Goal: Task Accomplishment & Management: Manage account settings

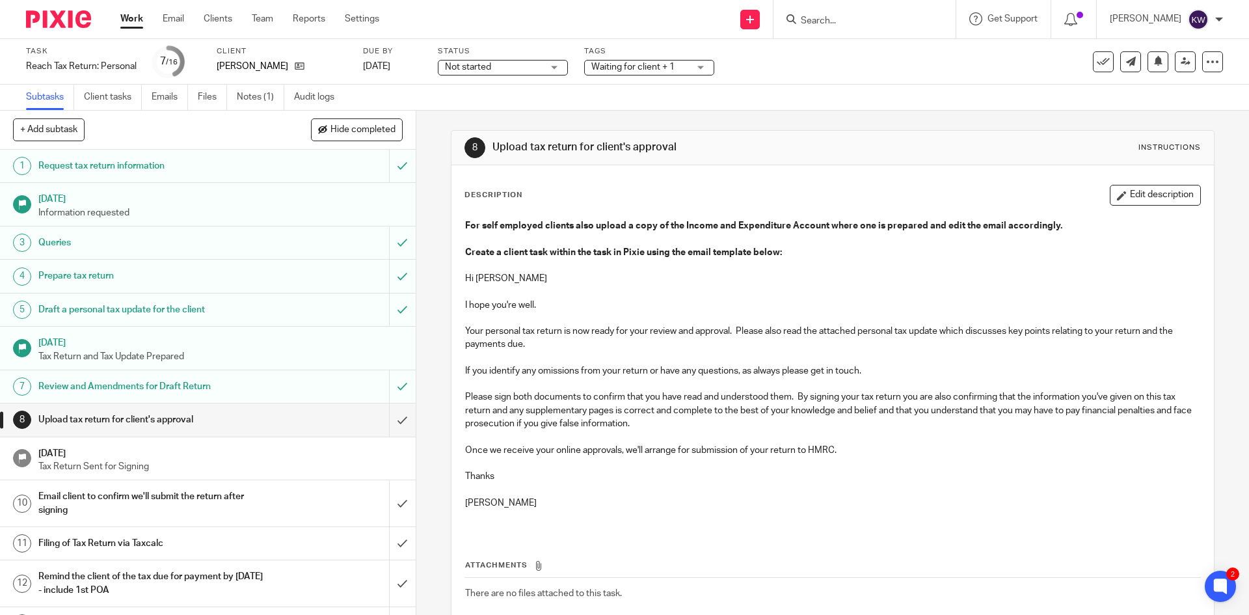
click at [854, 22] on input "Search" at bounding box center [858, 22] width 117 height 12
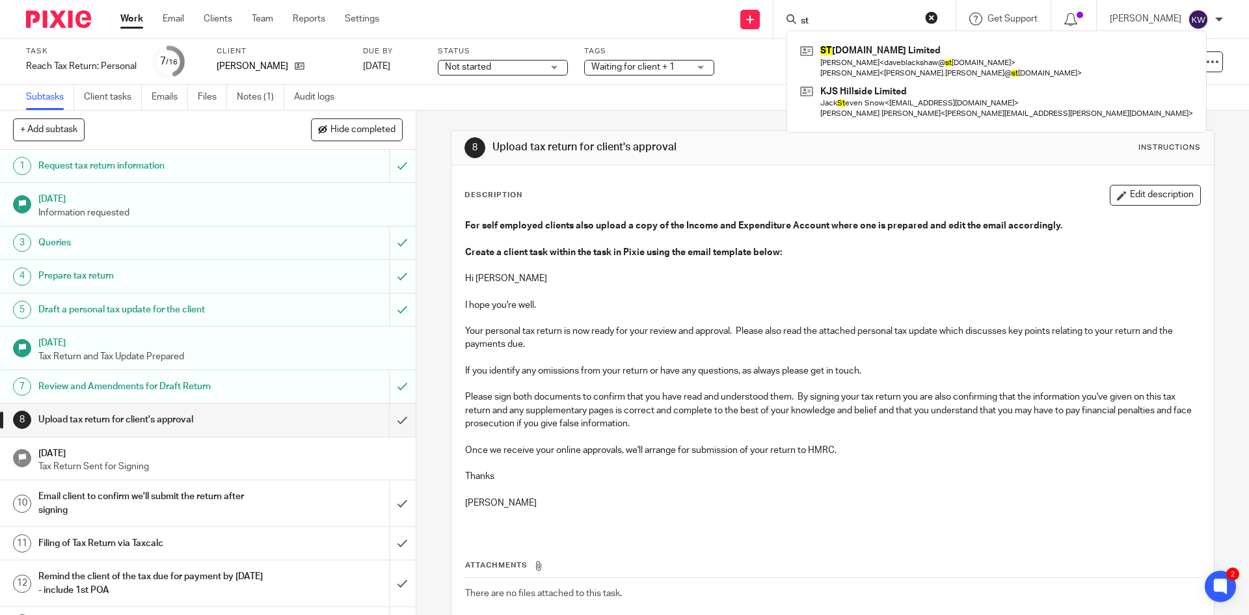
type input "st"
click at [701, 312] on p at bounding box center [832, 318] width 734 height 13
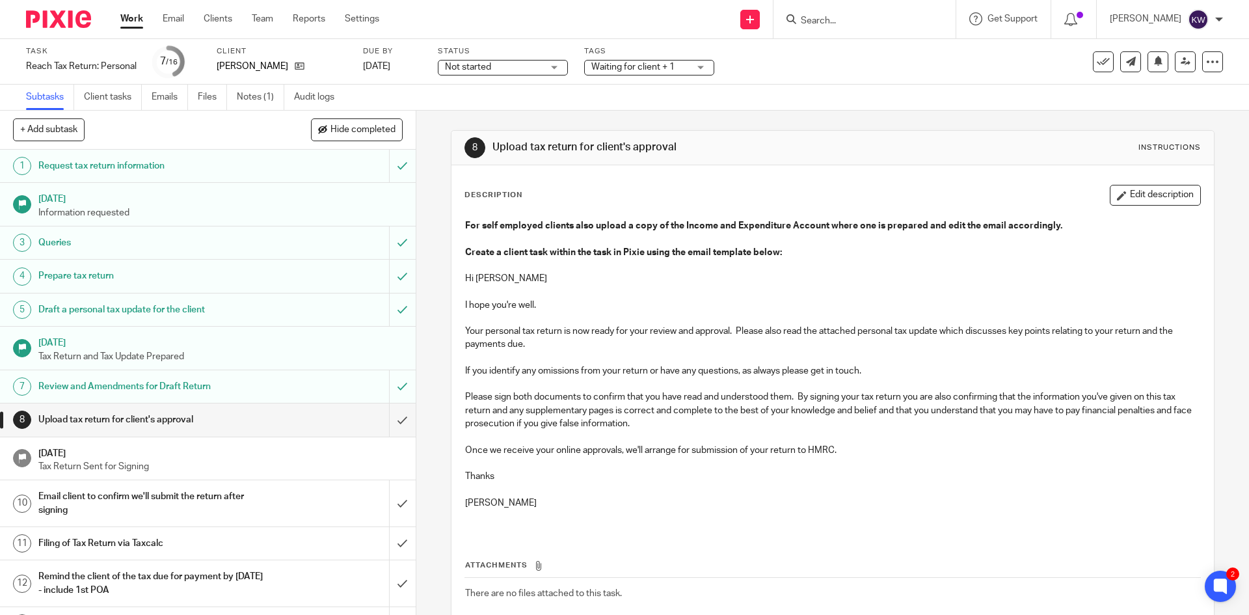
click at [700, 71] on div "Waiting for client + 1" at bounding box center [649, 68] width 130 height 16
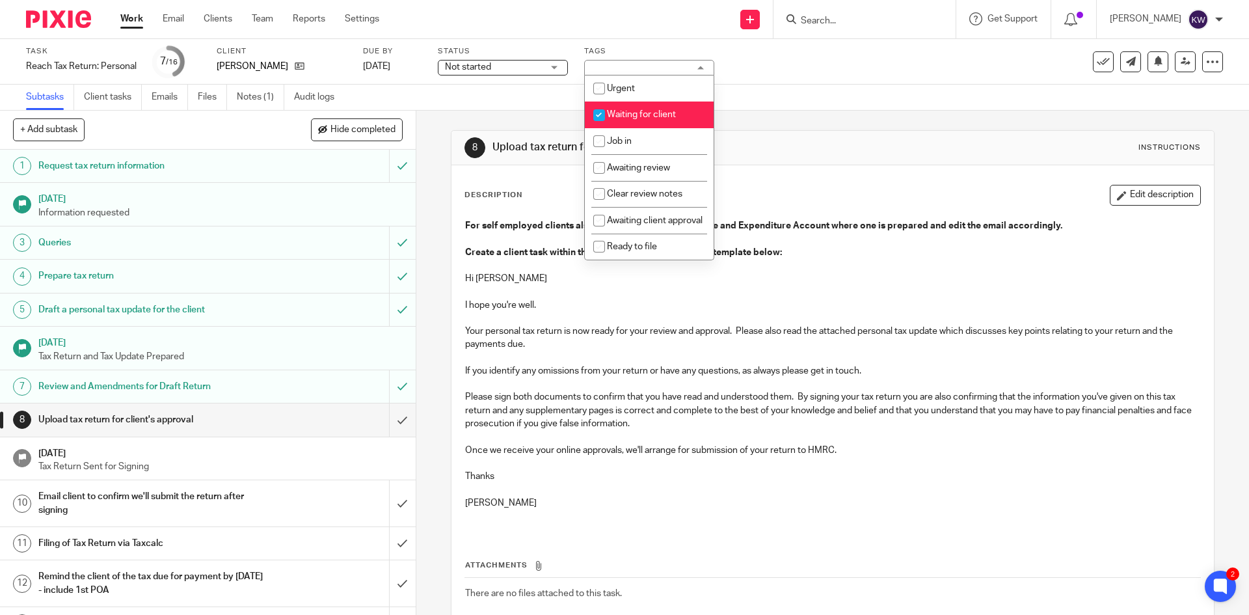
click at [600, 114] on input "checkbox" at bounding box center [599, 115] width 25 height 25
checkbox input "false"
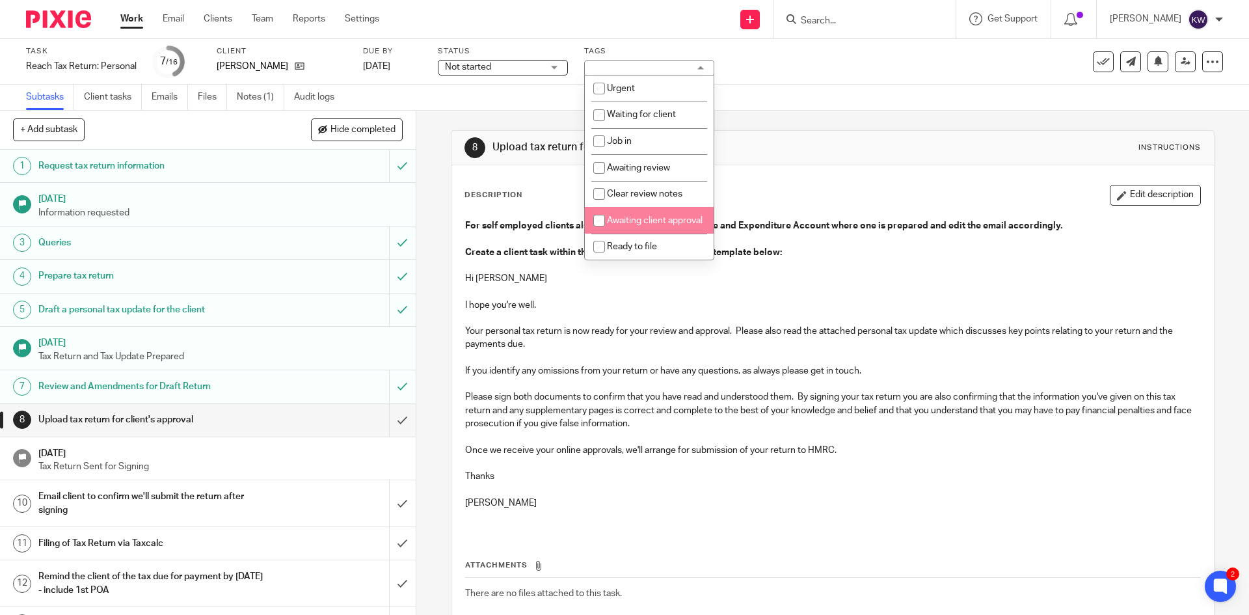
click at [597, 224] on input "checkbox" at bounding box center [599, 220] width 25 height 25
checkbox input "true"
click at [545, 319] on p at bounding box center [832, 318] width 734 height 13
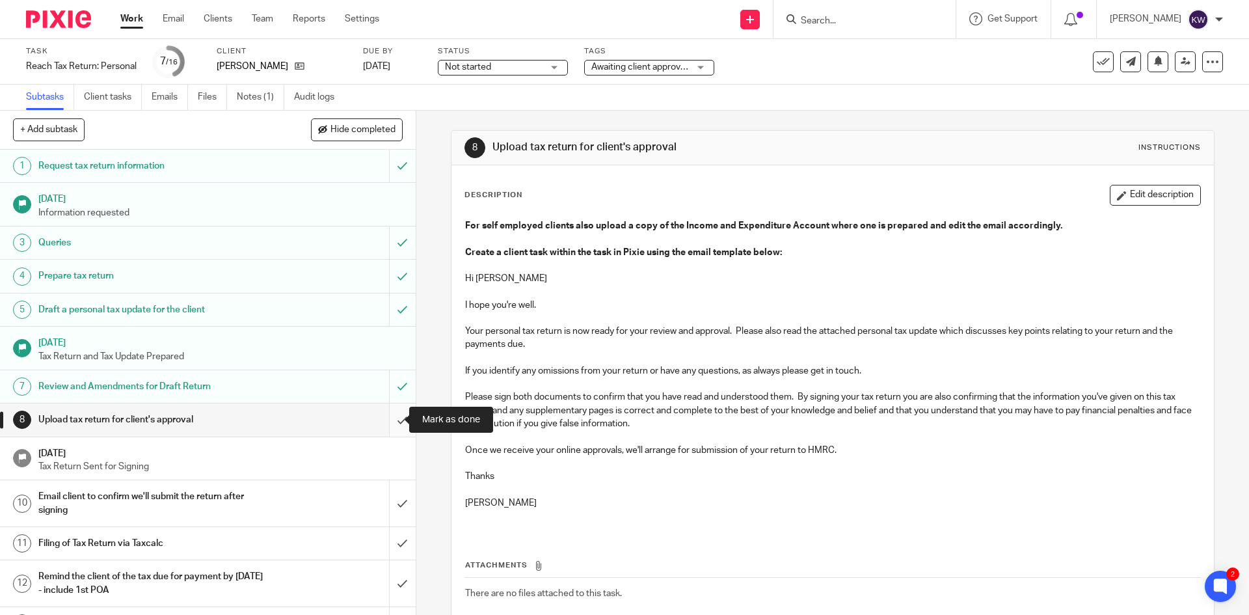
click at [388, 419] on input "submit" at bounding box center [208, 419] width 416 height 33
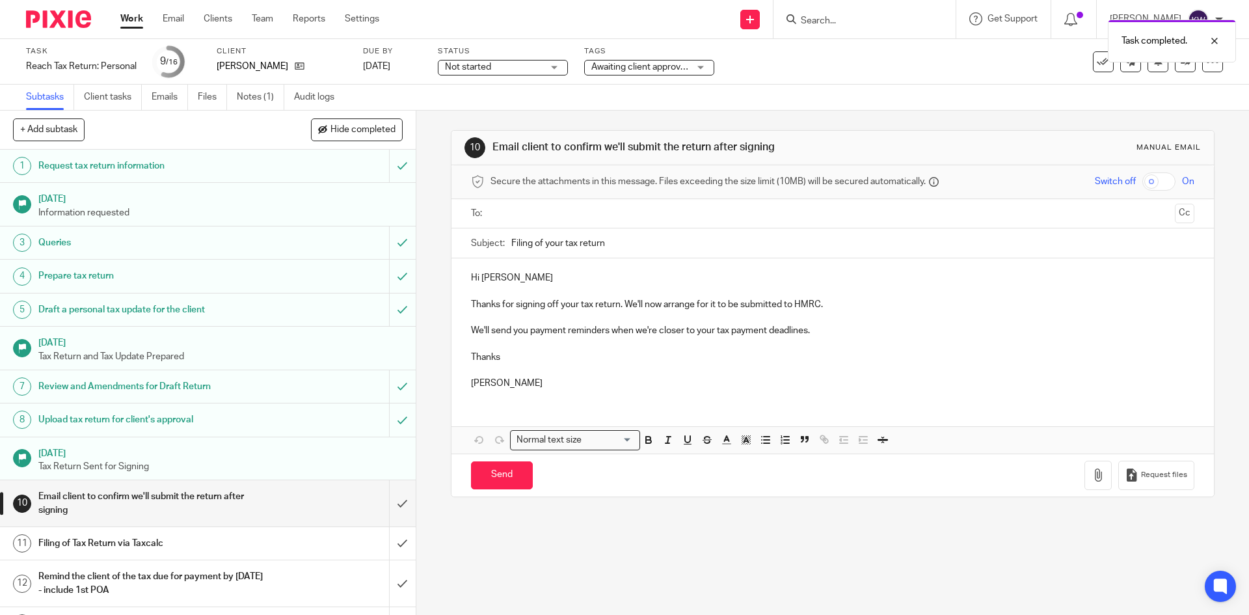
click at [867, 19] on div "Task completed." at bounding box center [931, 37] width 612 height 49
click at [837, 27] on div "Task completed." at bounding box center [931, 37] width 612 height 49
click at [867, 21] on input "Search" at bounding box center [858, 22] width 117 height 12
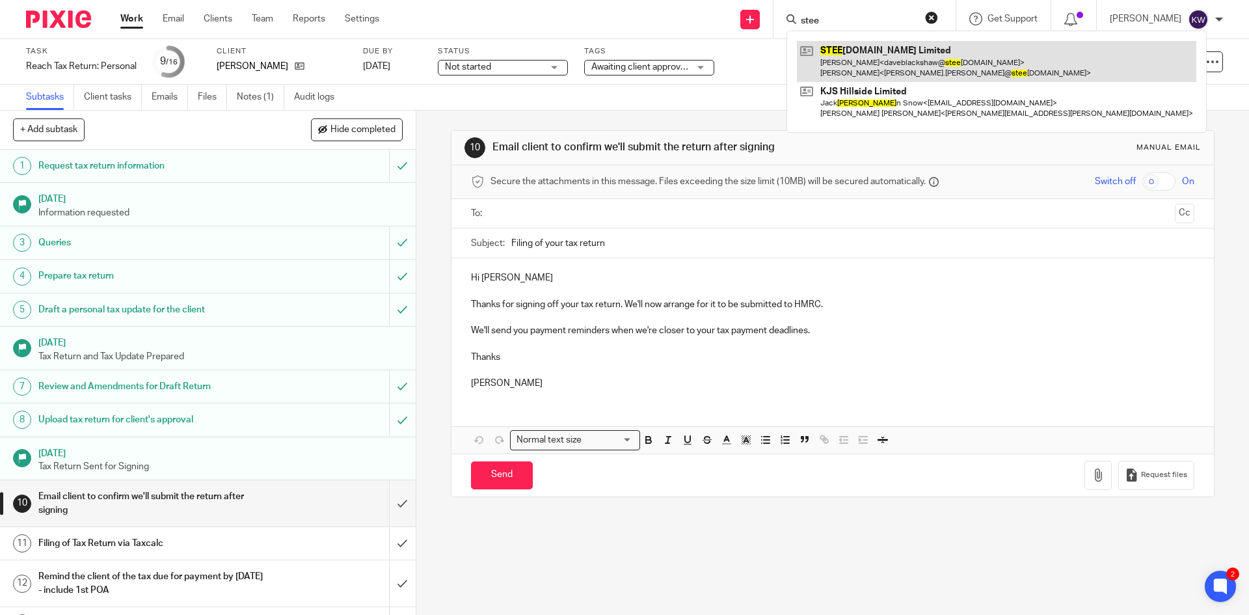
type input "stee"
click at [867, 49] on link at bounding box center [996, 61] width 399 height 40
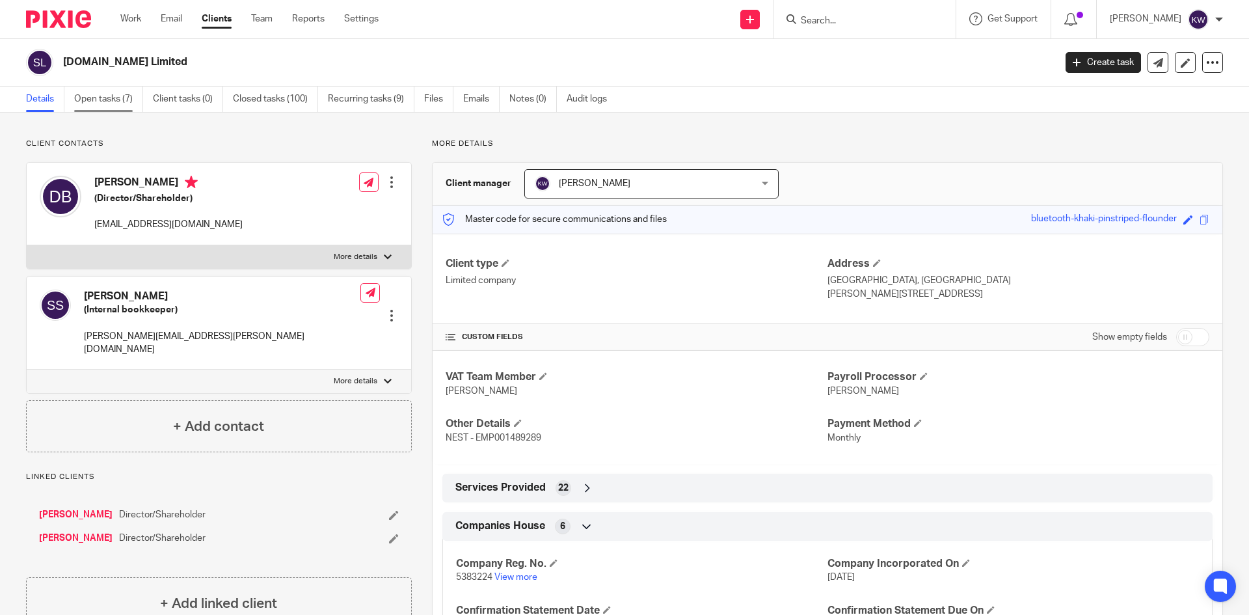
click at [95, 107] on link "Open tasks (7)" at bounding box center [108, 99] width 69 height 25
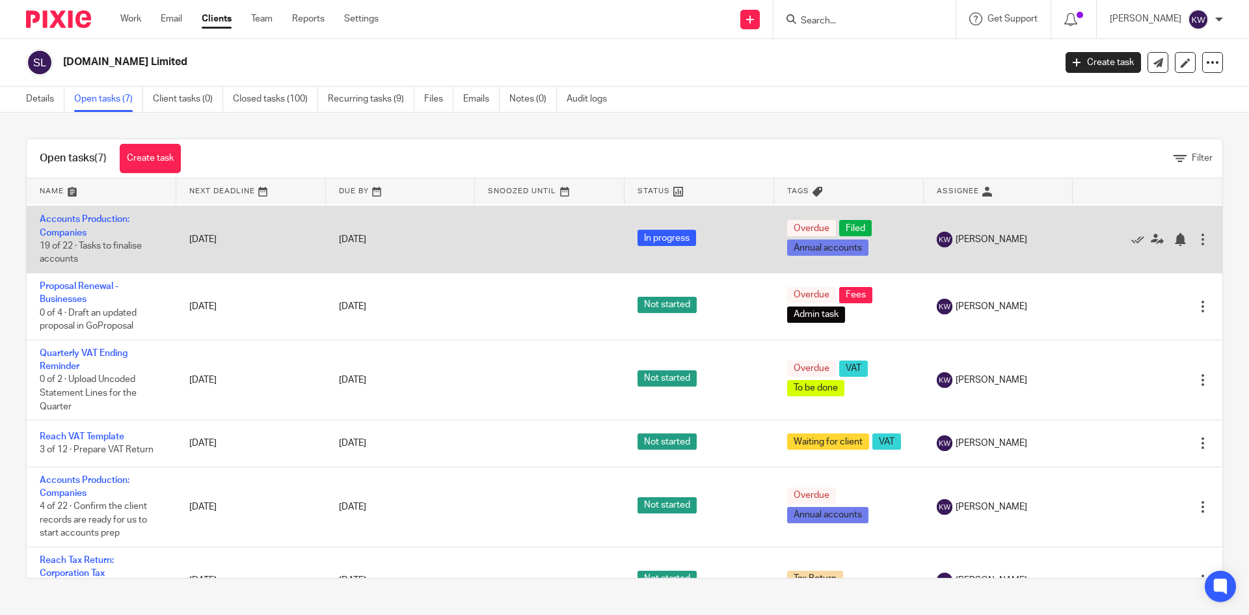
scroll to position [101, 0]
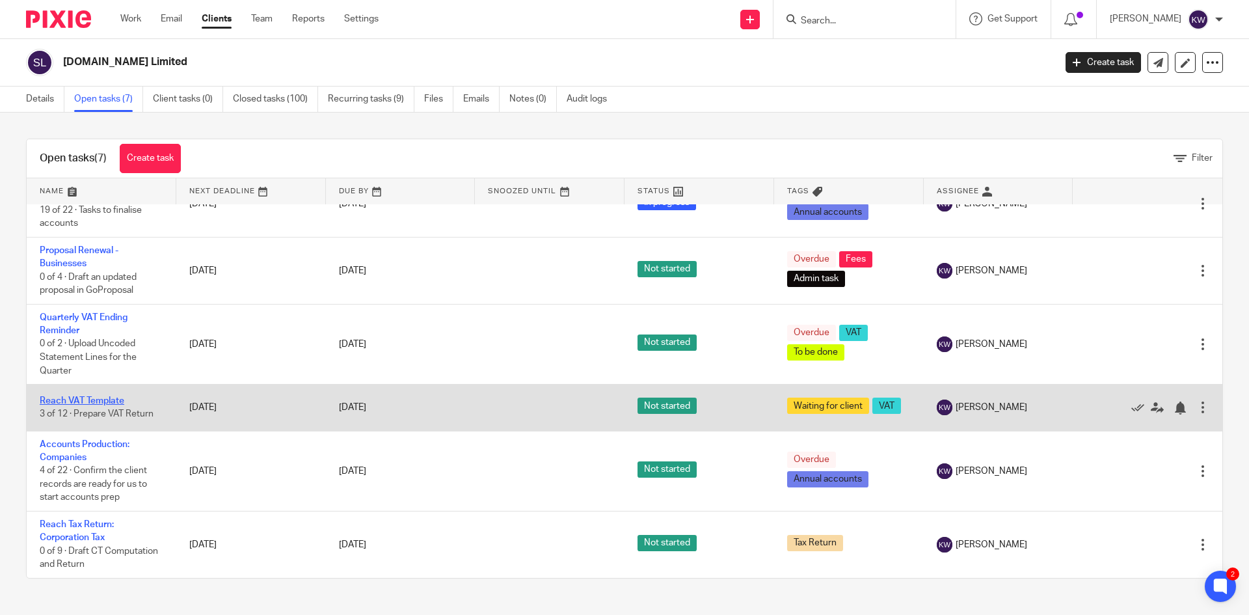
click at [109, 399] on link "Reach VAT Template" at bounding box center [82, 400] width 85 height 9
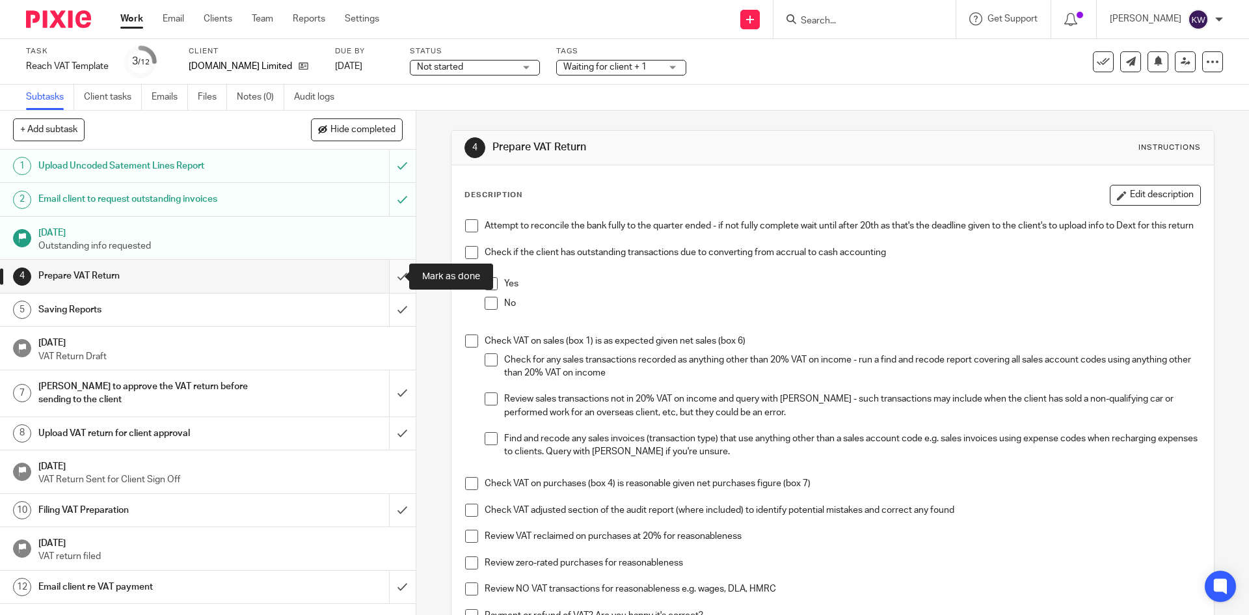
click at [385, 278] on input "submit" at bounding box center [208, 276] width 416 height 33
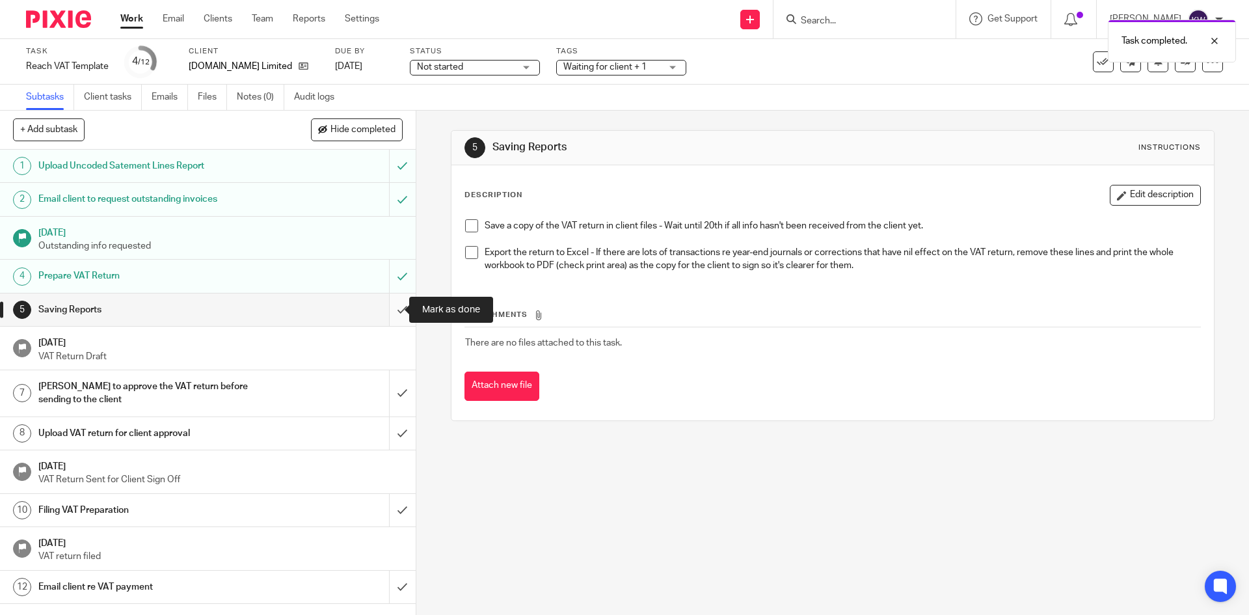
click at [386, 313] on input "submit" at bounding box center [208, 309] width 416 height 33
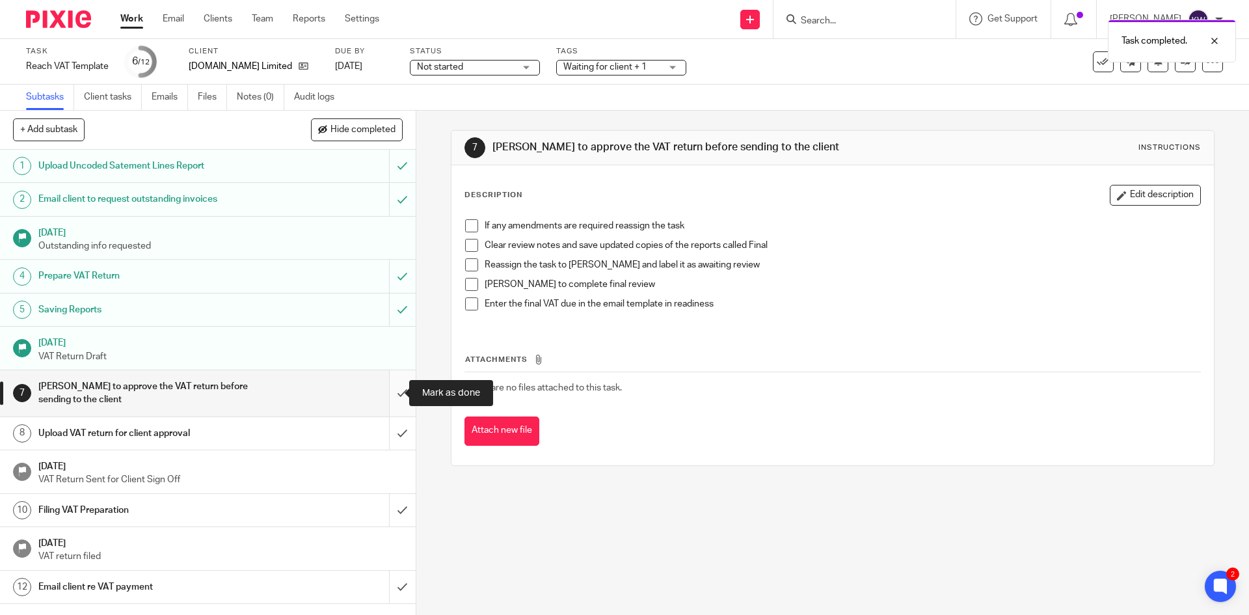
click at [395, 395] on input "submit" at bounding box center [208, 393] width 416 height 46
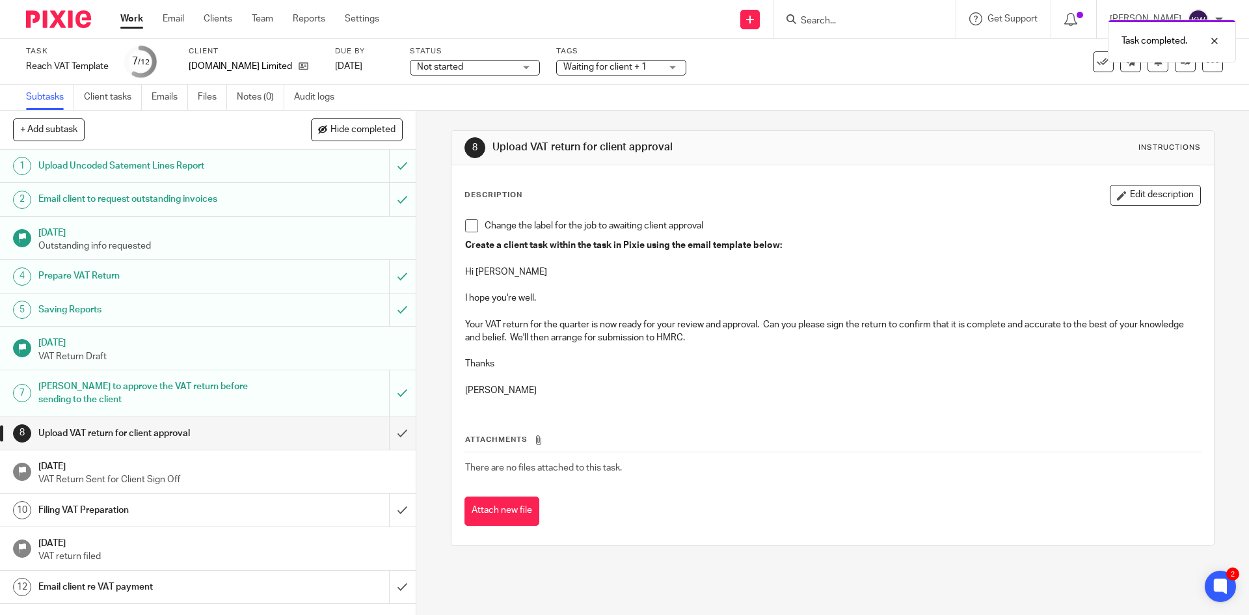
click at [472, 228] on span at bounding box center [471, 225] width 13 height 13
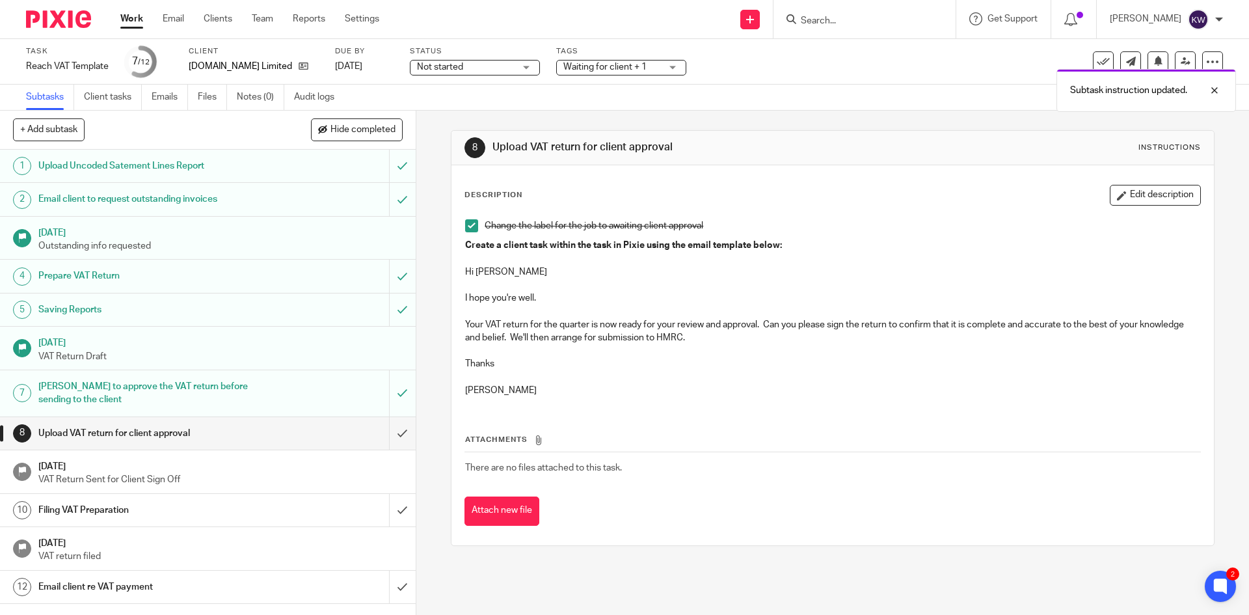
click at [610, 69] on span "Waiting for client + 1" at bounding box center [604, 66] width 83 height 9
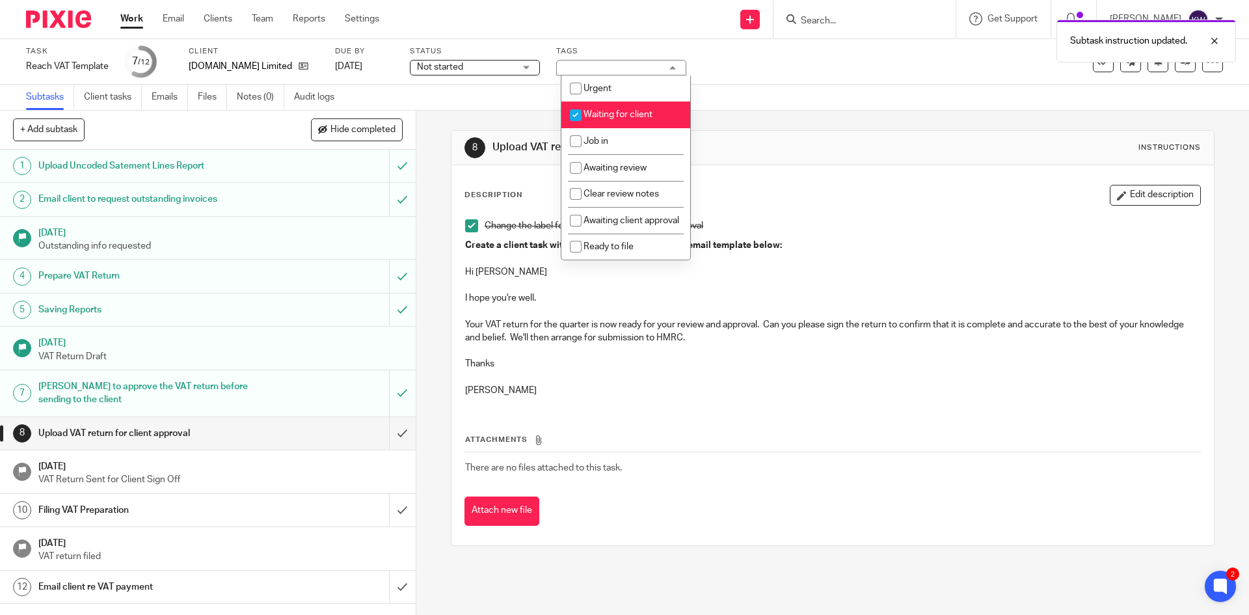
click at [573, 113] on input "checkbox" at bounding box center [575, 115] width 25 height 25
checkbox input "false"
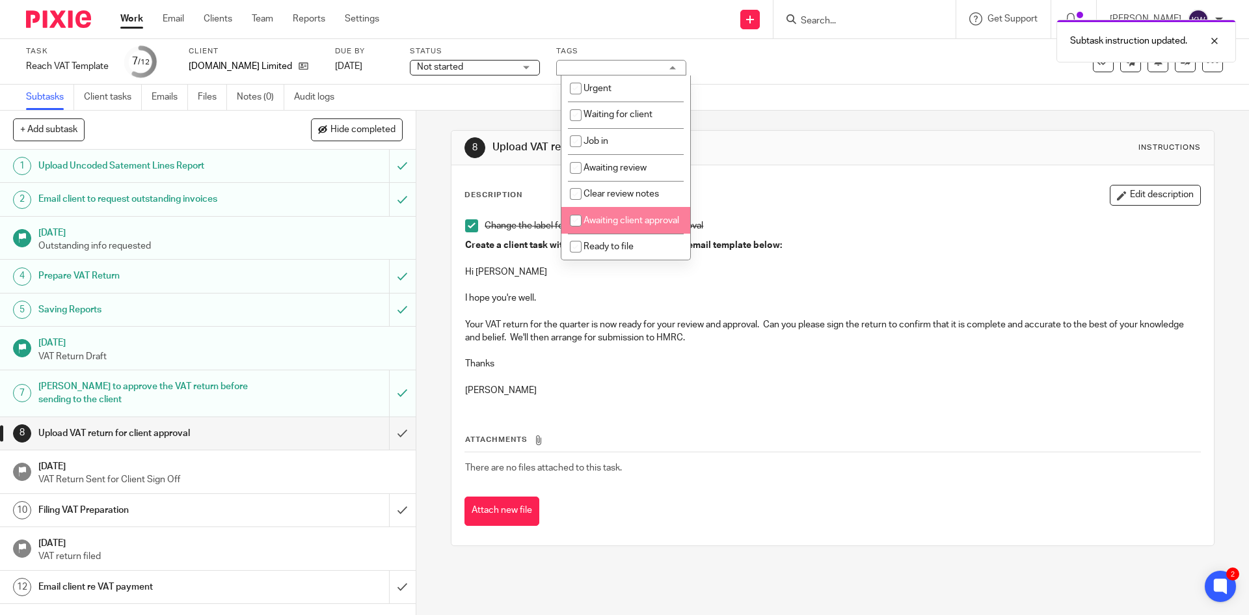
click at [574, 222] on input "checkbox" at bounding box center [575, 220] width 25 height 25
checkbox input "true"
click at [696, 385] on p "Karen" at bounding box center [832, 390] width 734 height 13
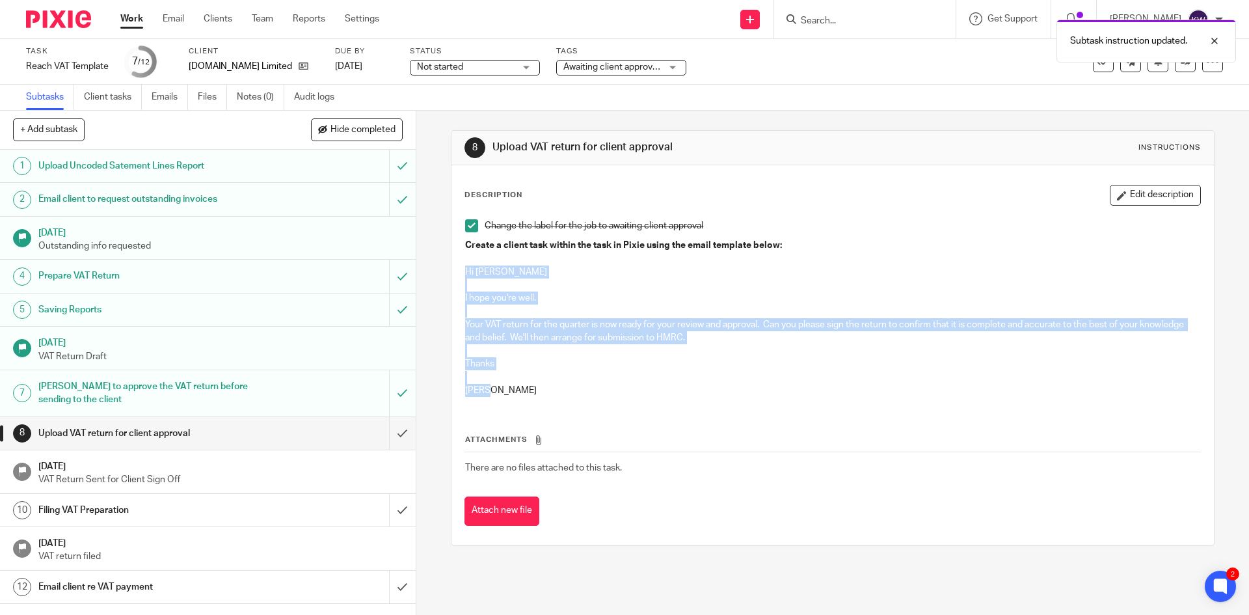
drag, startPoint x: 499, startPoint y: 391, endPoint x: 455, endPoint y: 270, distance: 128.6
click at [459, 270] on div "Change the label for the job to awaiting client approval Create a client task w…" at bounding box center [832, 310] width 747 height 194
copy div "Hi Dave I hope you're well. Your VAT return for the quarter is now ready for yo…"
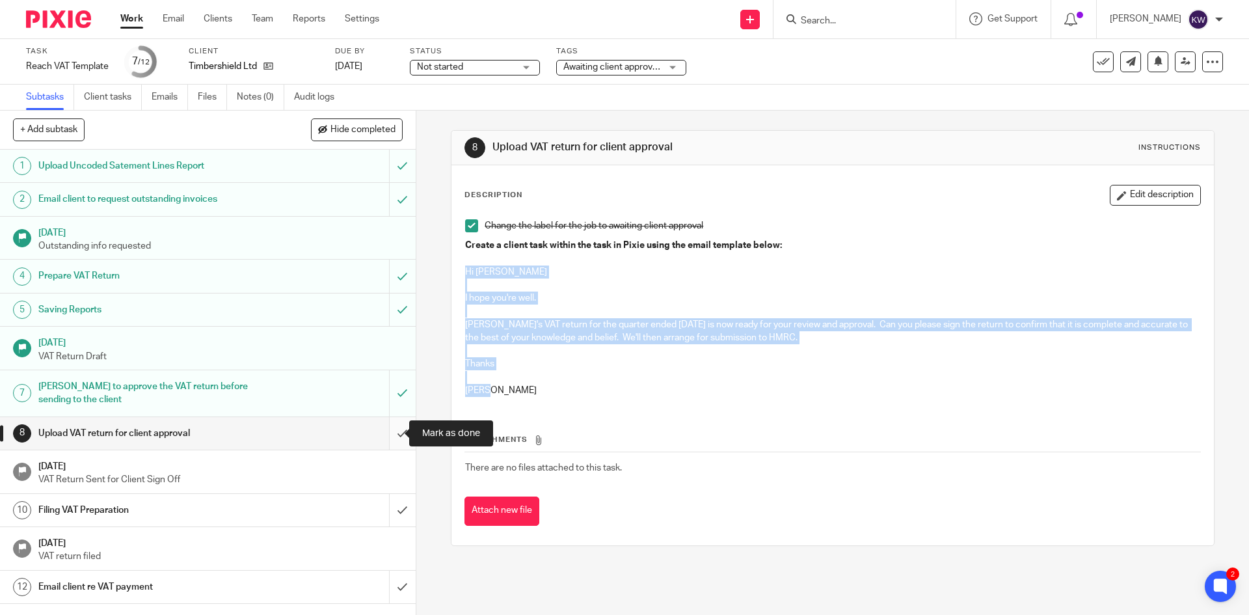
click at [387, 437] on input "submit" at bounding box center [208, 433] width 416 height 33
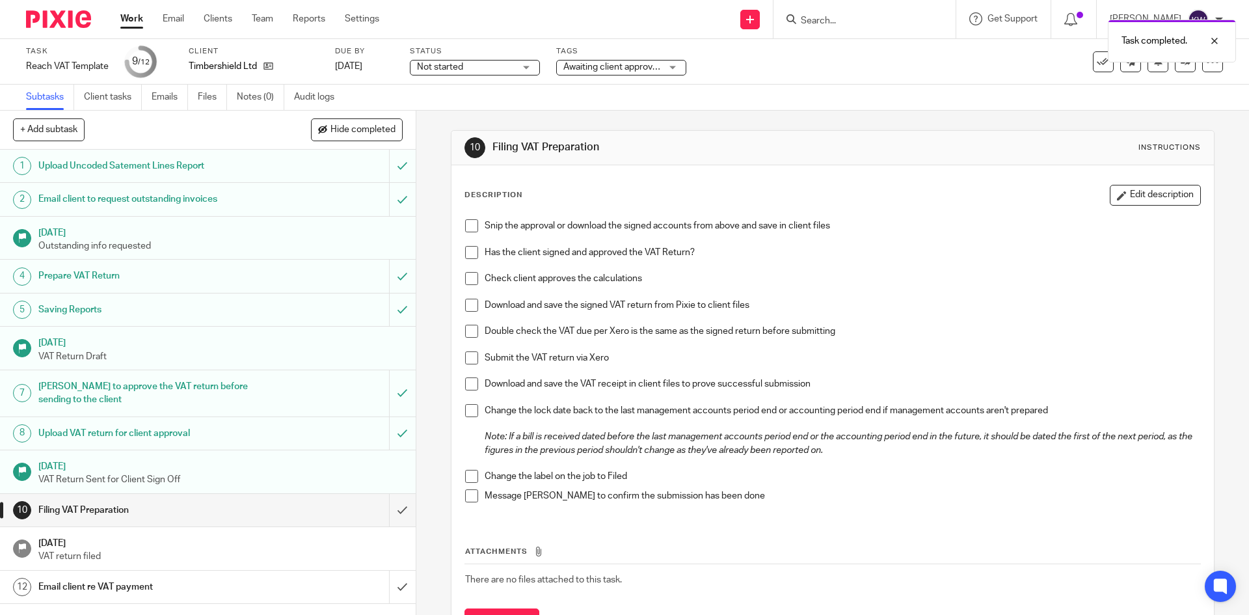
click at [433, 333] on div "10 Filing VAT Preparation Instructions Description Edit description Snip the ap…" at bounding box center [832, 363] width 833 height 504
